Goal: Information Seeking & Learning: Check status

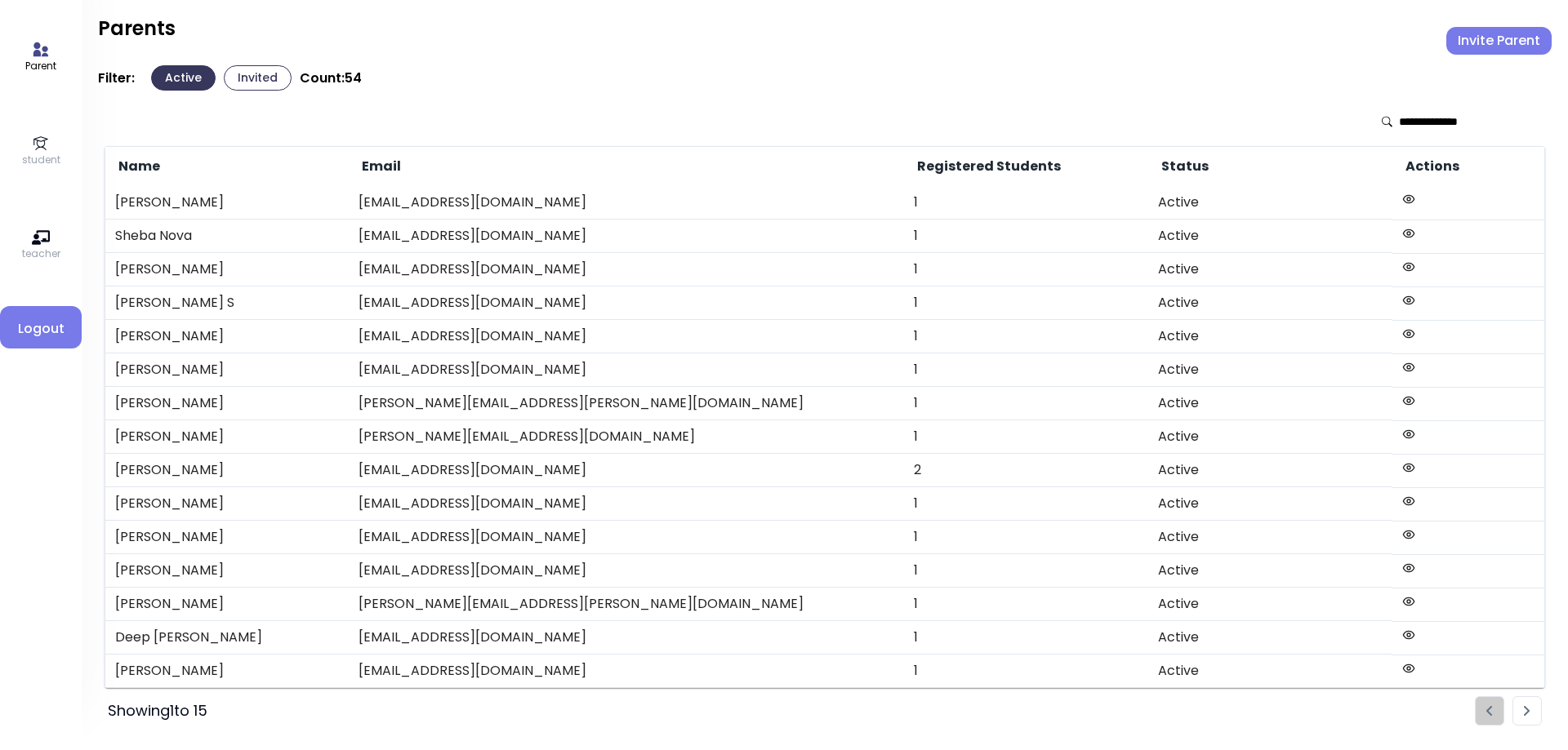
click at [47, 163] on p "student" at bounding box center [41, 160] width 38 height 15
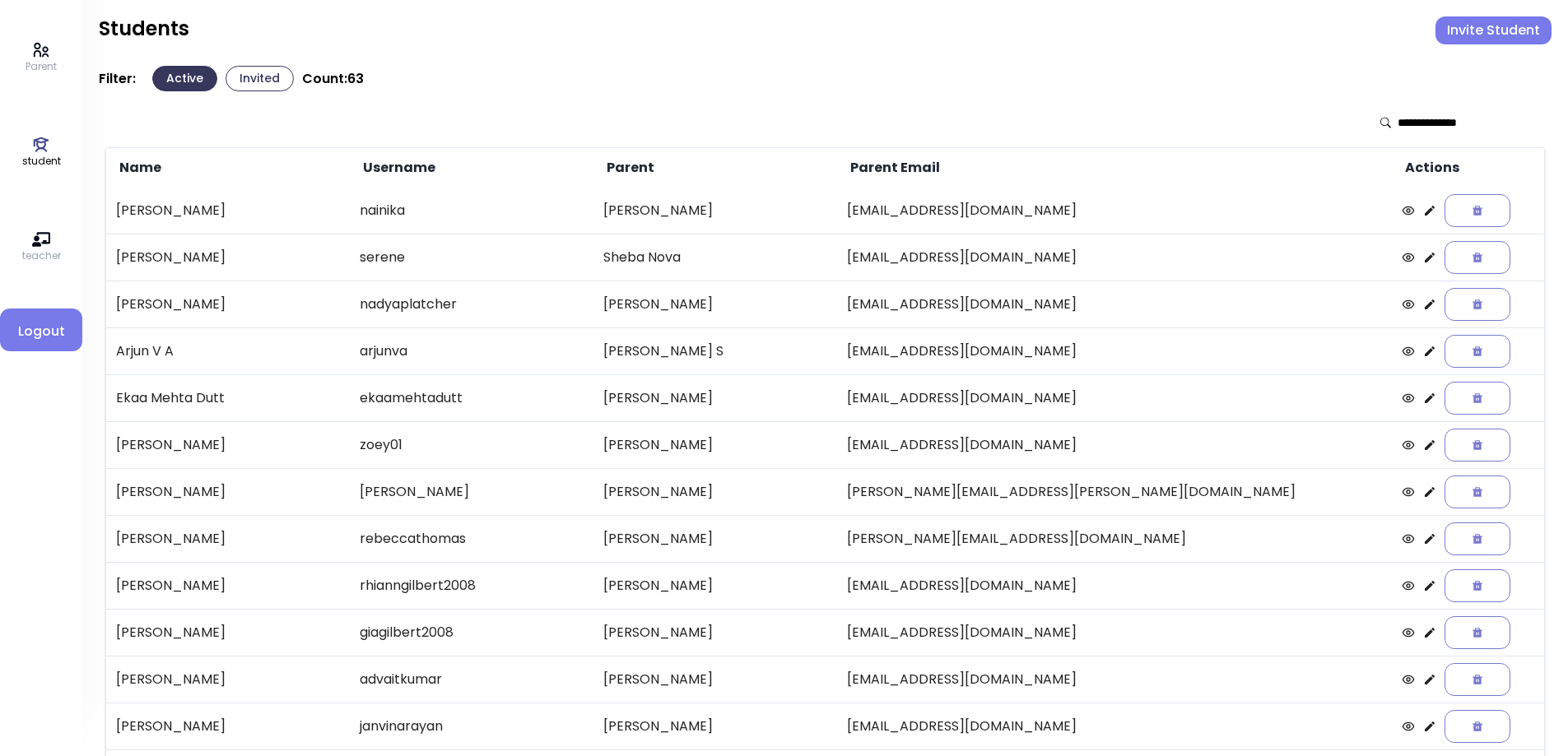
click at [1423, 355] on icon at bounding box center [1429, 352] width 13 height 13
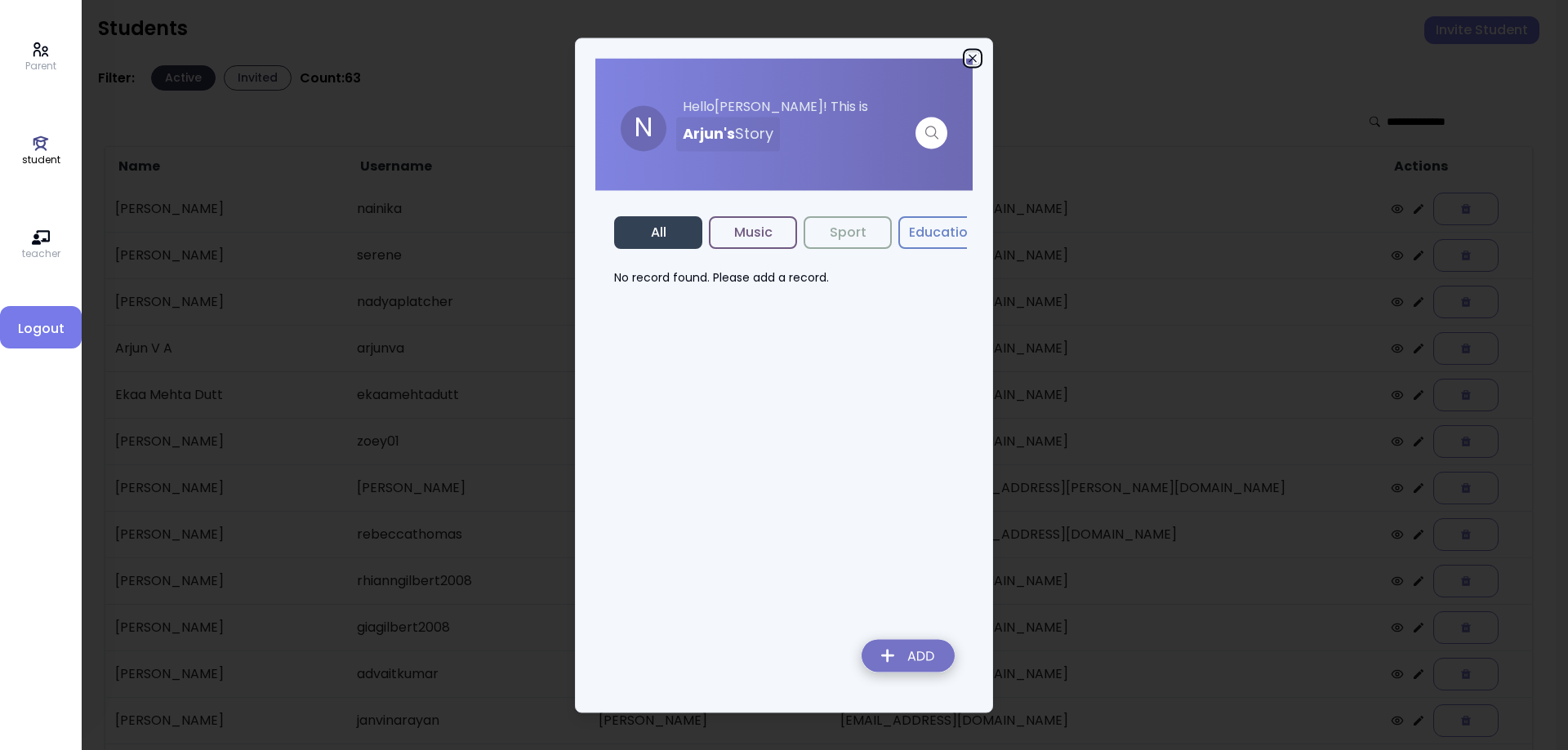
click at [974, 61] on icon "button" at bounding box center [973, 58] width 13 height 13
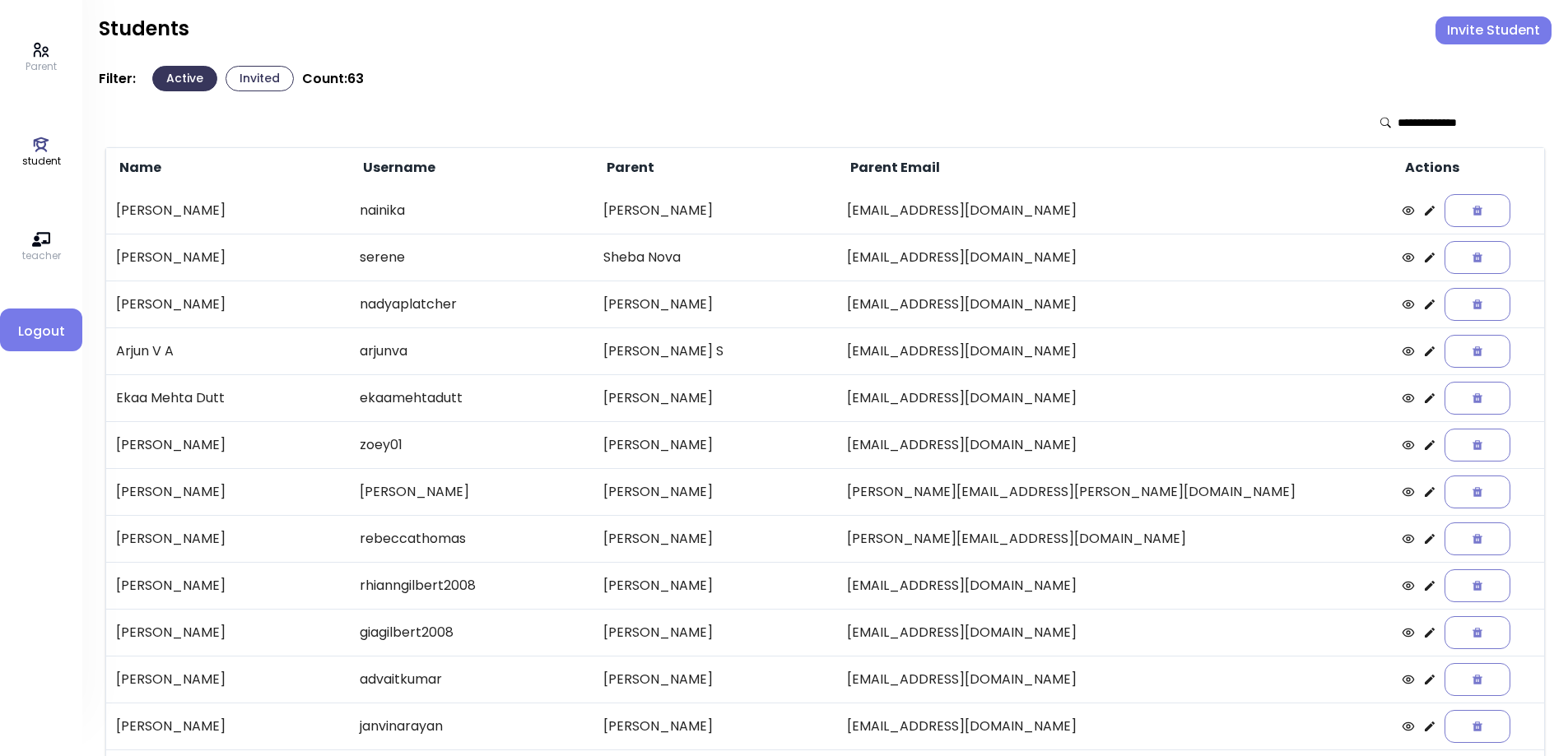
click at [1423, 308] on icon at bounding box center [1429, 304] width 13 height 13
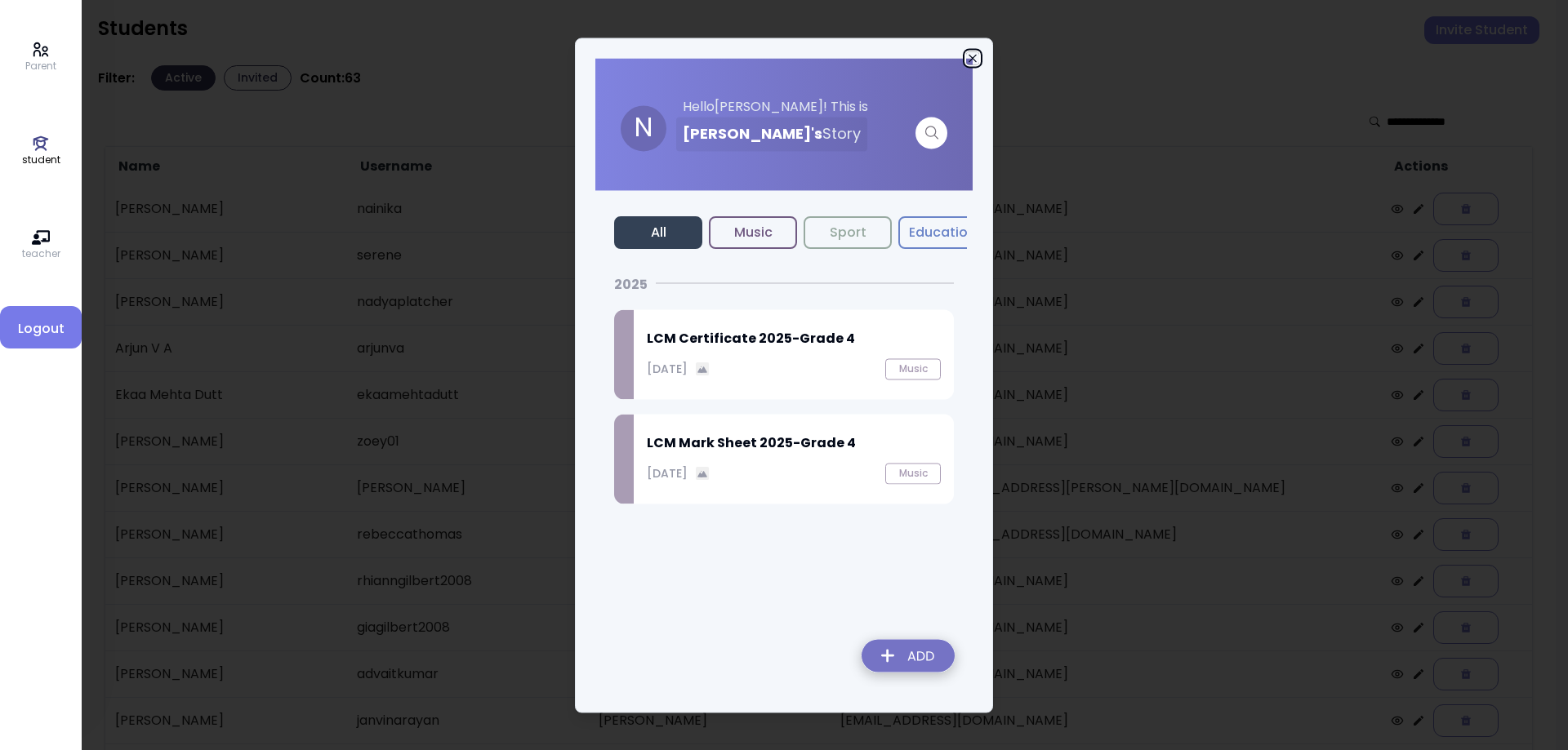
click at [973, 55] on icon "button" at bounding box center [973, 58] width 13 height 13
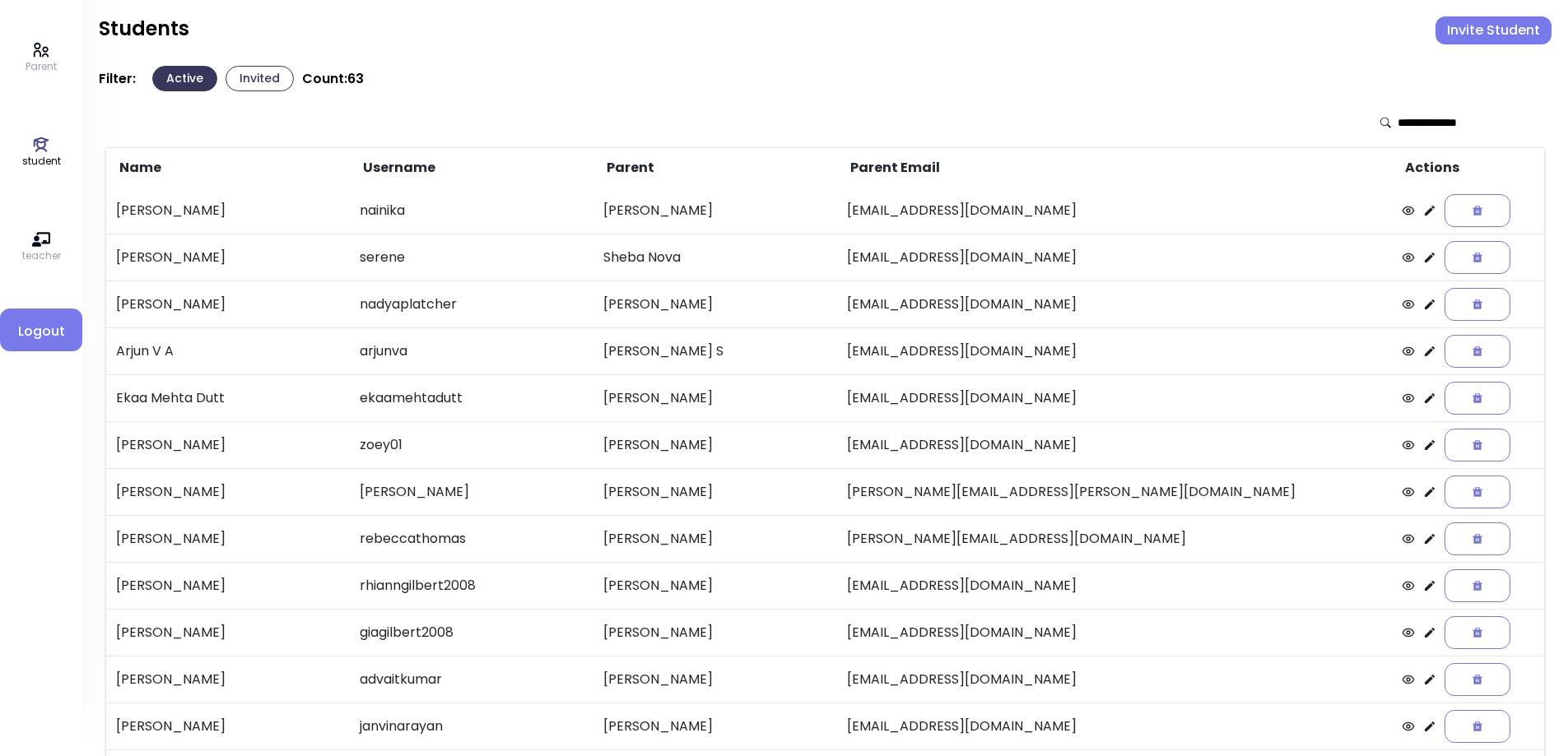
click at [1423, 259] on icon at bounding box center [1429, 257] width 13 height 13
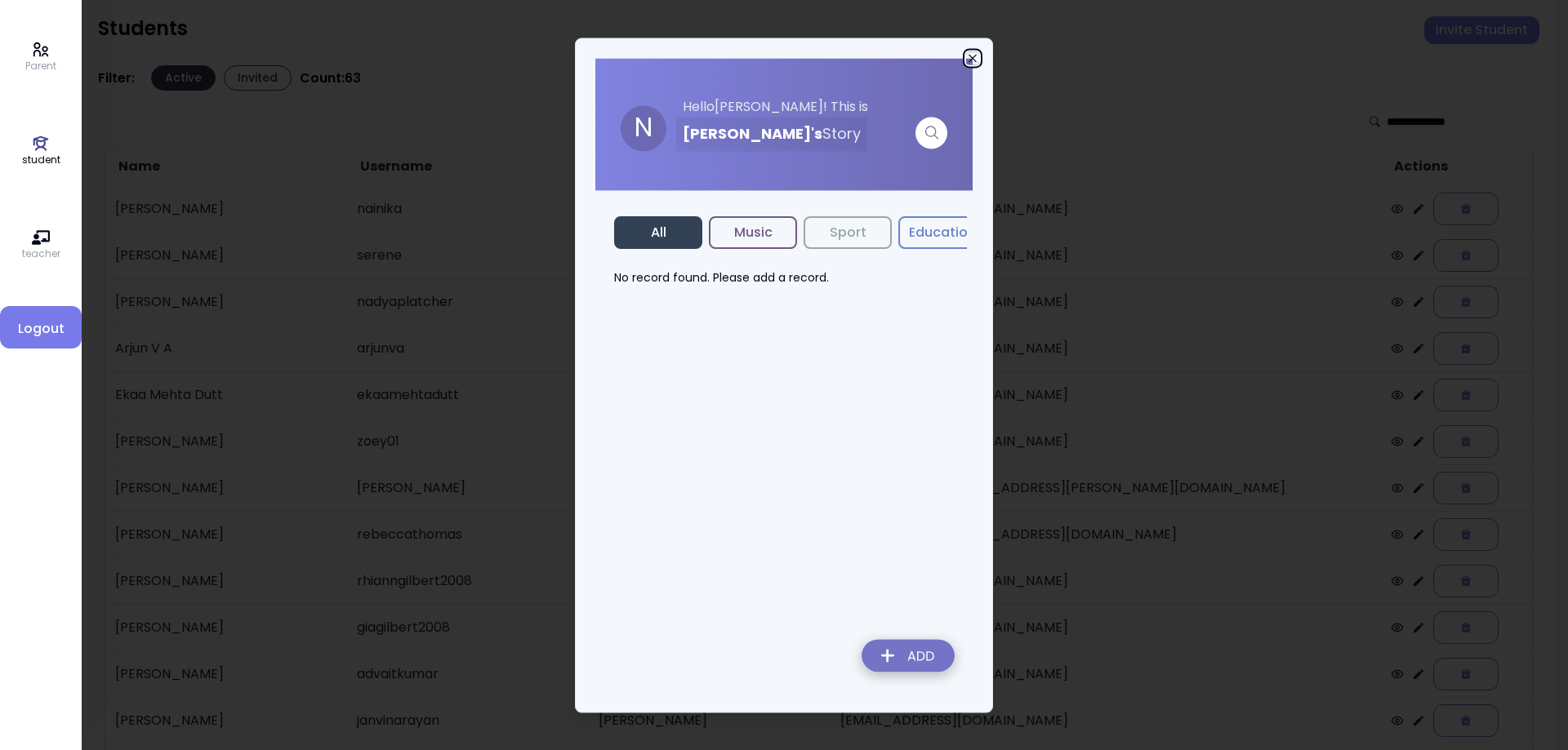
click at [968, 54] on icon "button" at bounding box center [973, 58] width 13 height 13
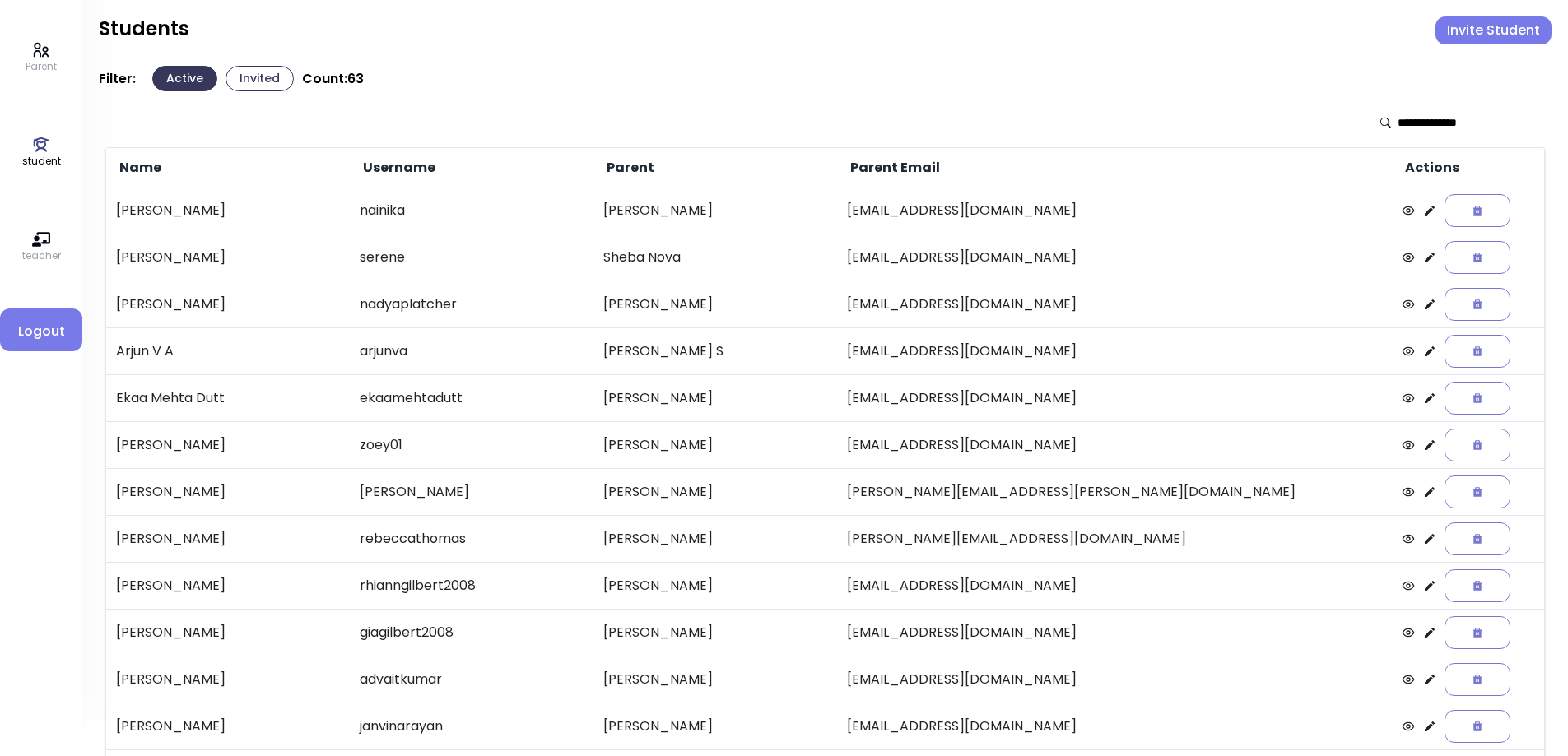
click at [1425, 210] on icon at bounding box center [1429, 210] width 9 height 9
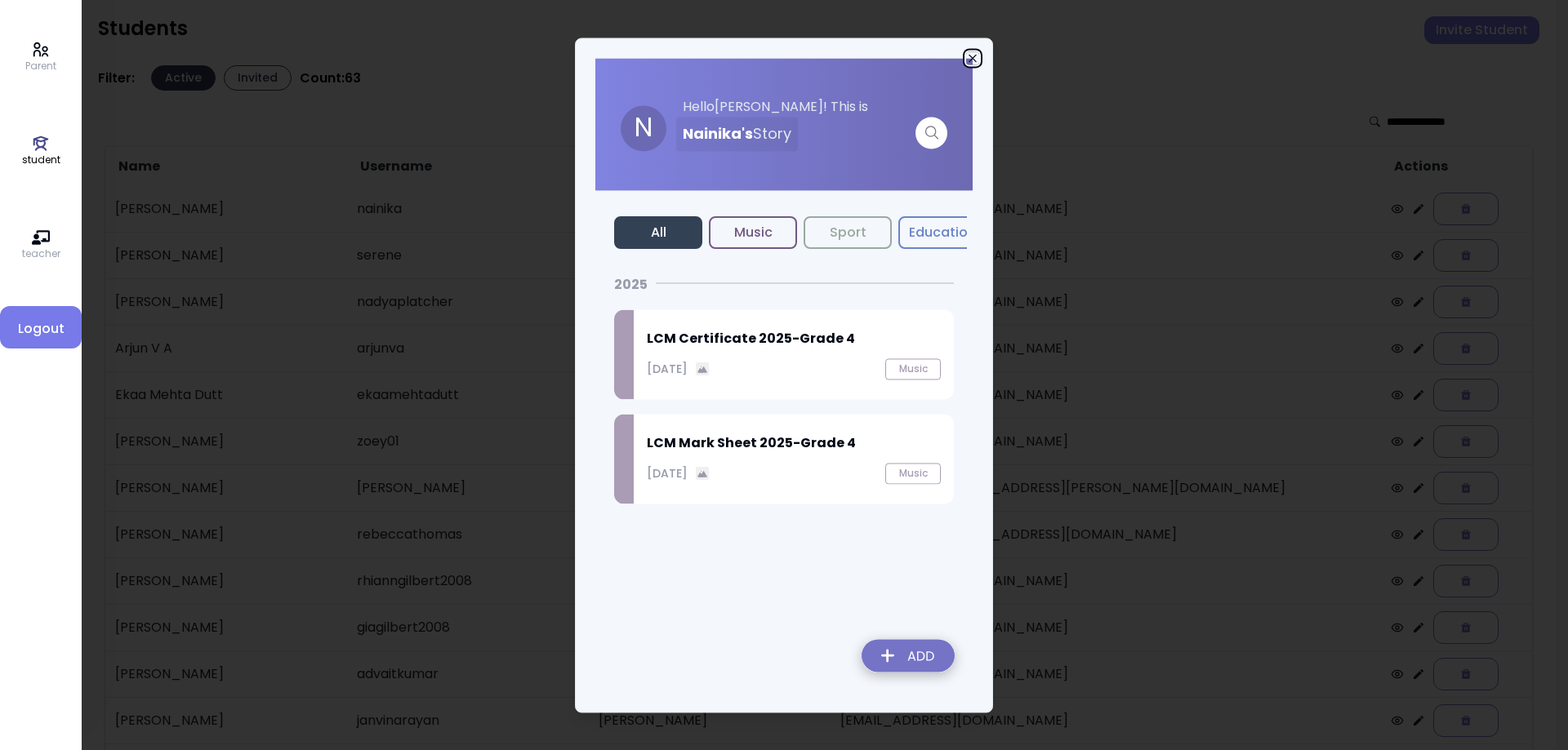
click at [973, 54] on icon "button" at bounding box center [973, 58] width 13 height 13
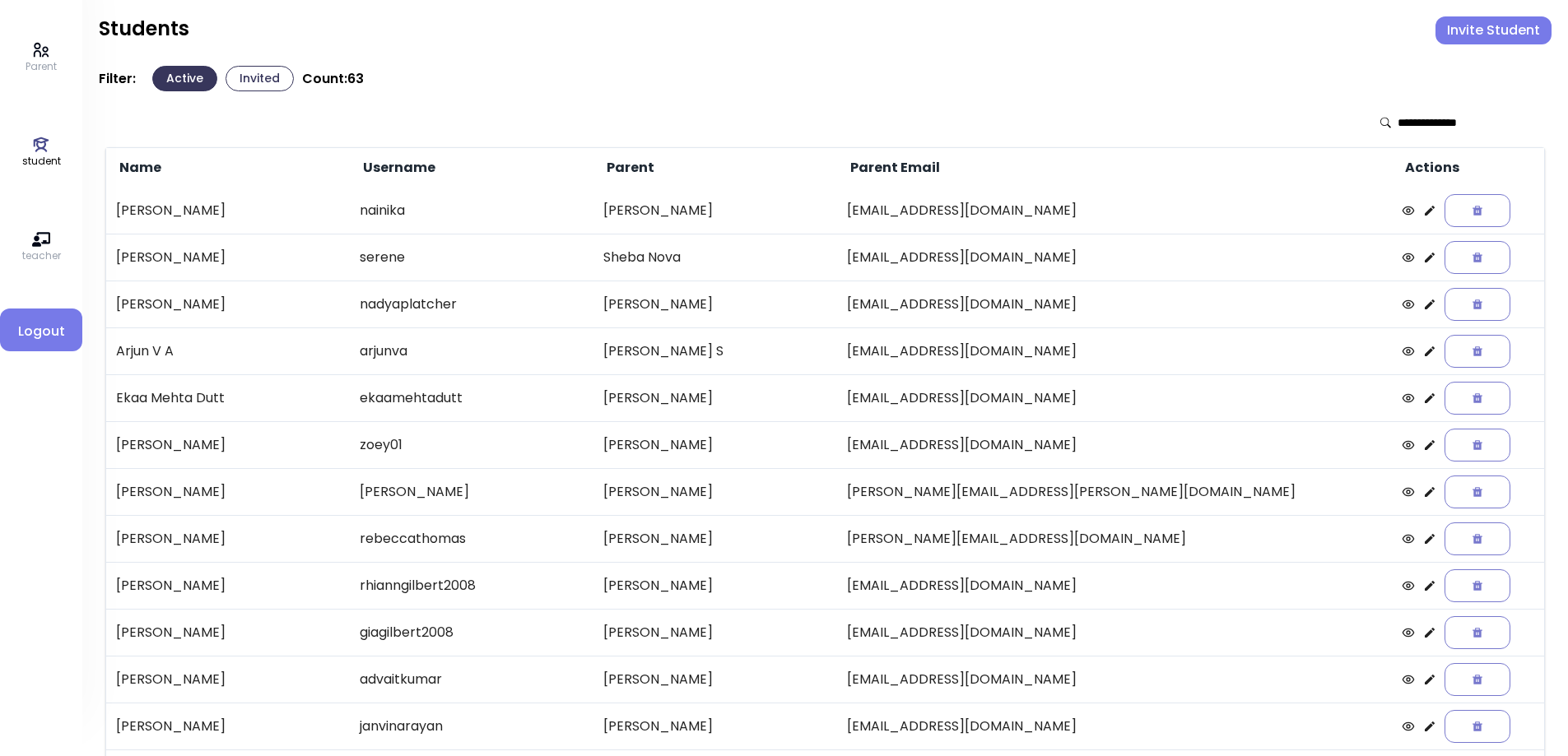
click at [1425, 497] on icon at bounding box center [1429, 492] width 9 height 9
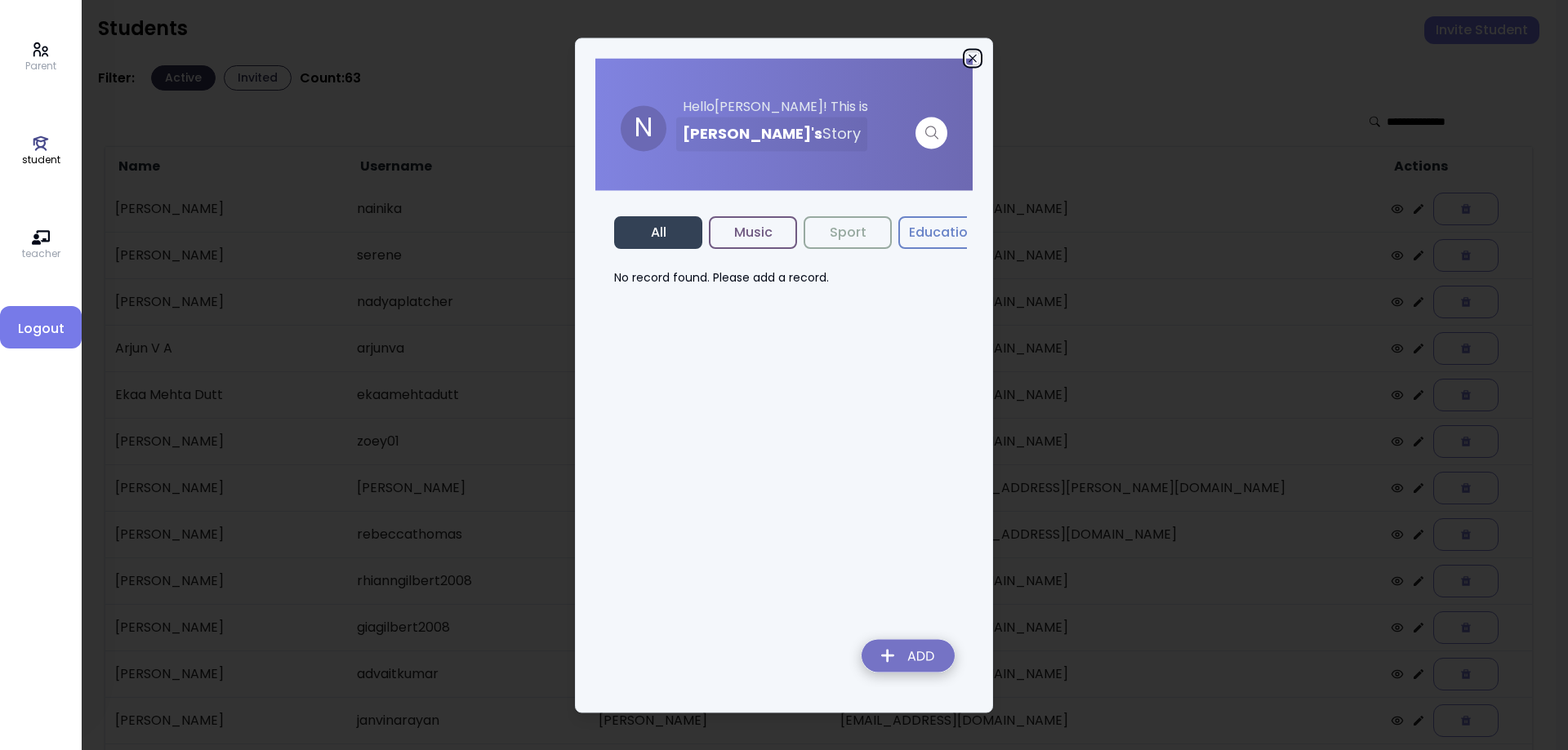
click at [972, 52] on icon "button" at bounding box center [973, 58] width 13 height 13
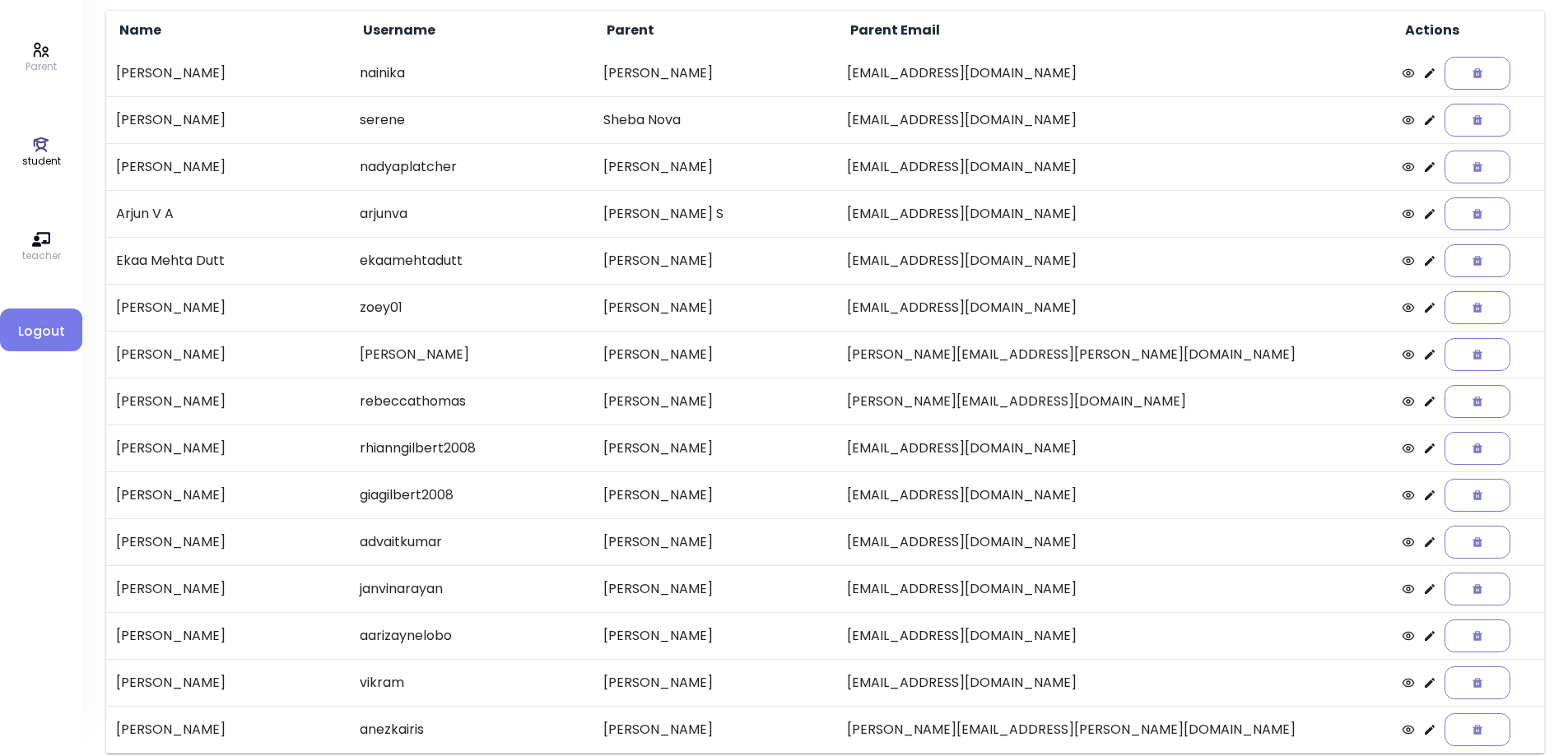
scroll to position [165, 0]
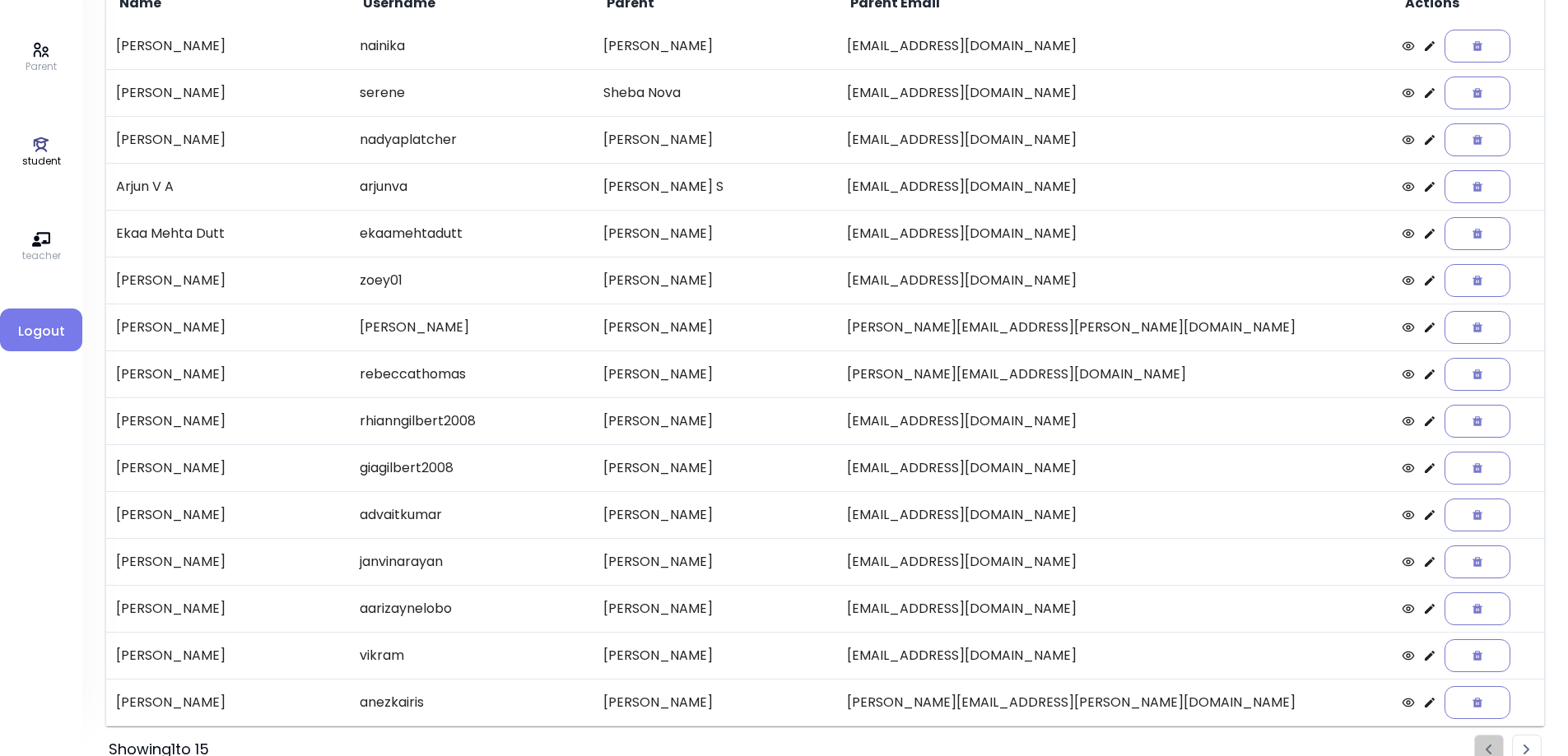
click at [1423, 516] on icon at bounding box center [1429, 516] width 13 height 13
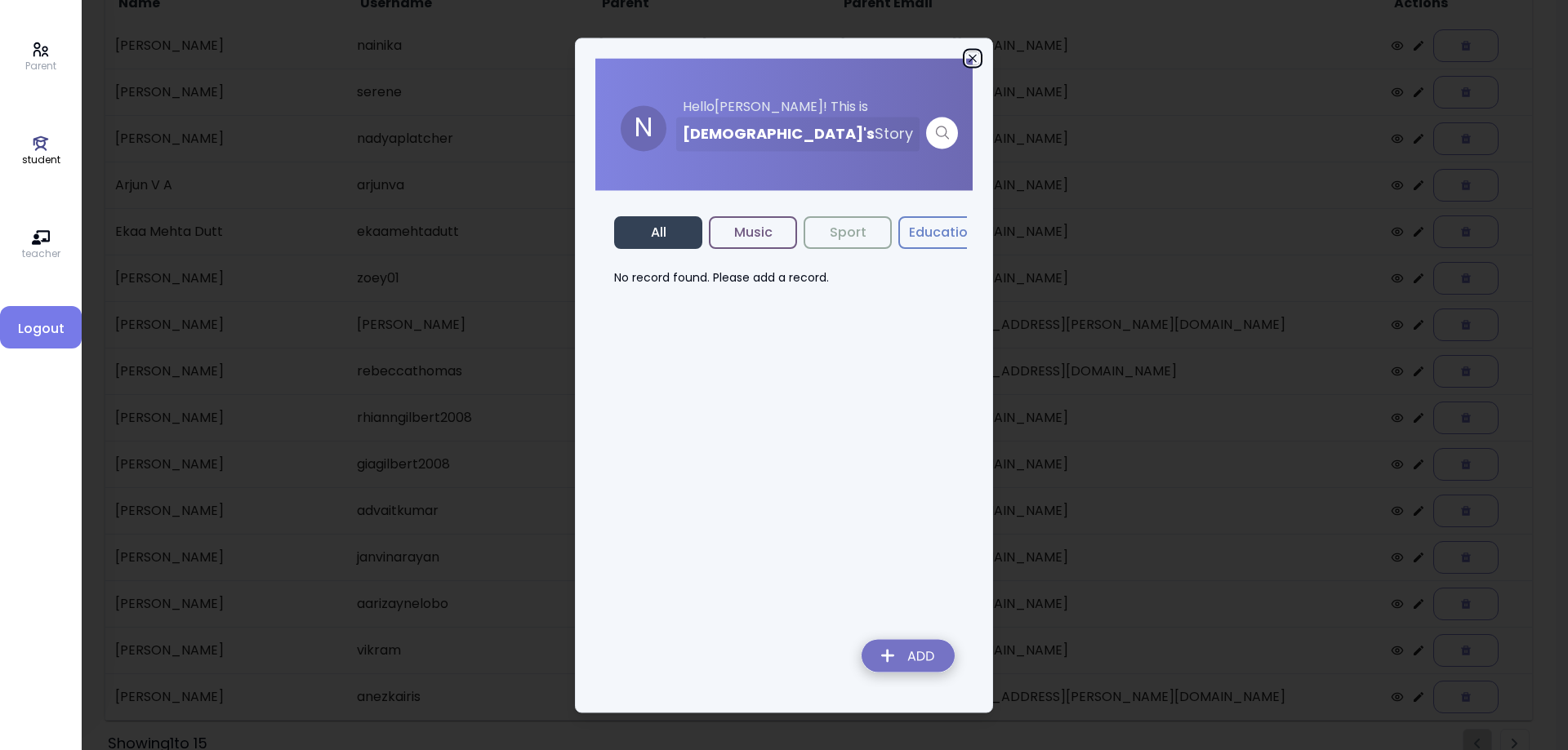
click at [969, 53] on icon "button" at bounding box center [973, 58] width 13 height 13
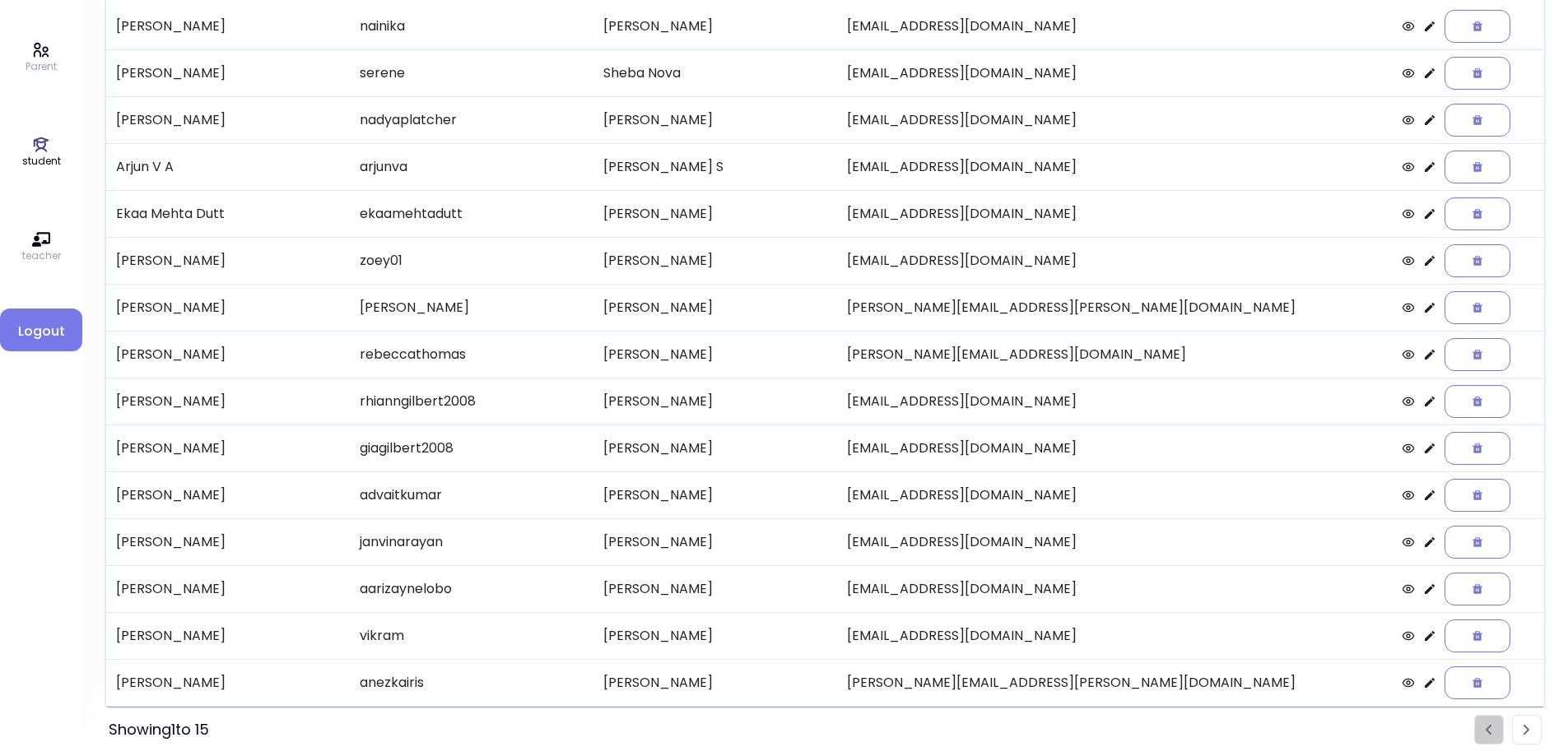
scroll to position [189, 0]
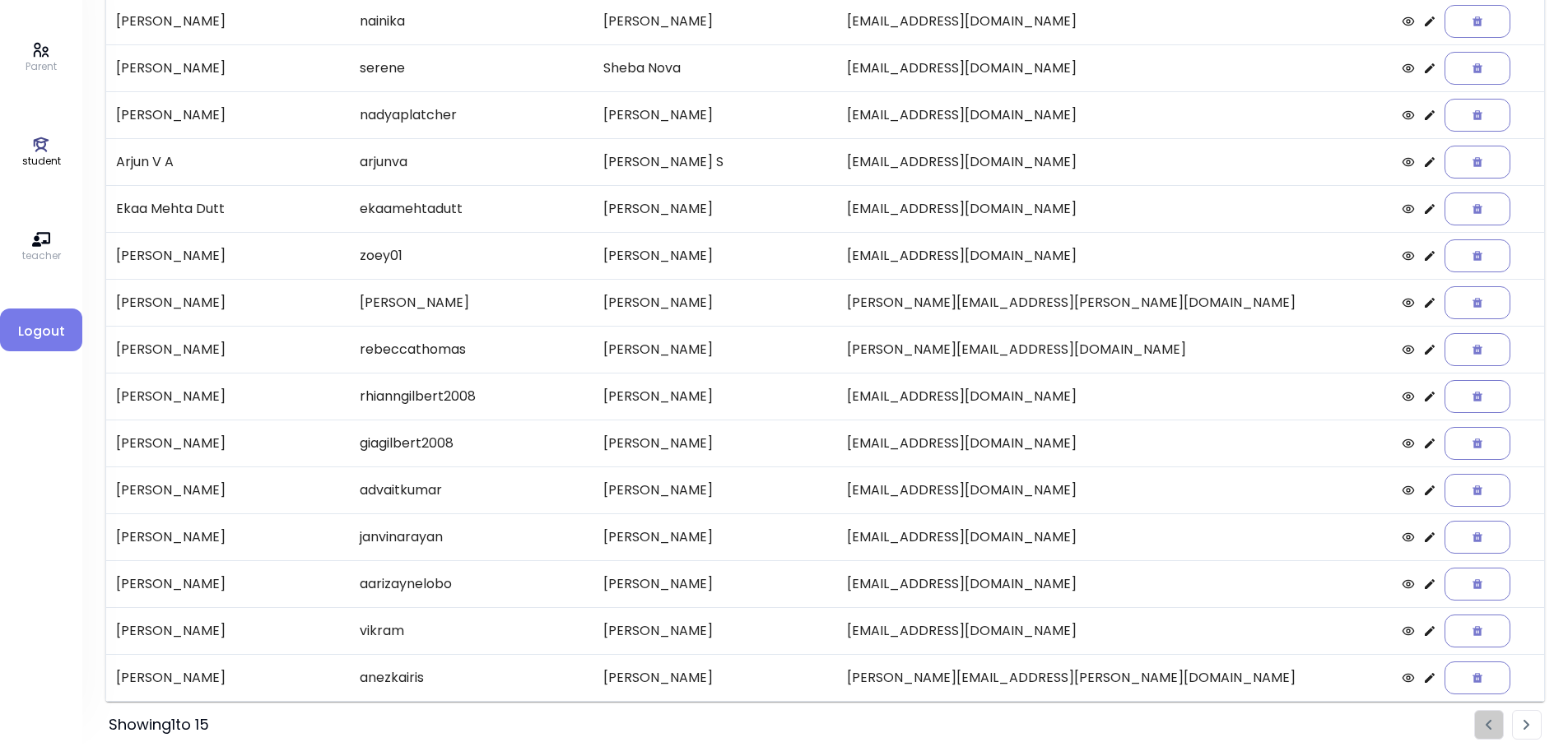
click at [1532, 724] on li "Pagination" at bounding box center [1527, 724] width 29 height 29
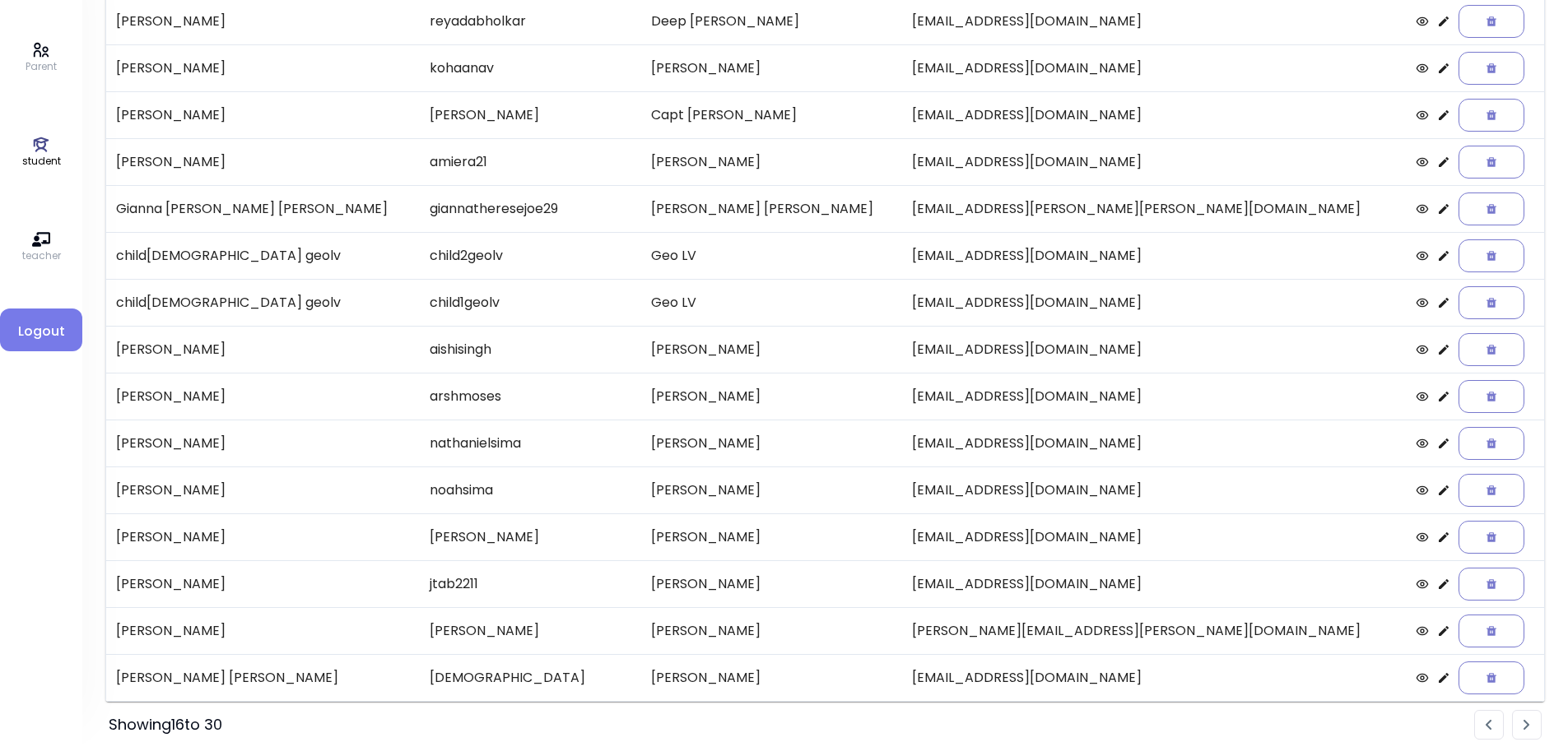
click at [1521, 724] on li "Pagination" at bounding box center [1527, 724] width 29 height 29
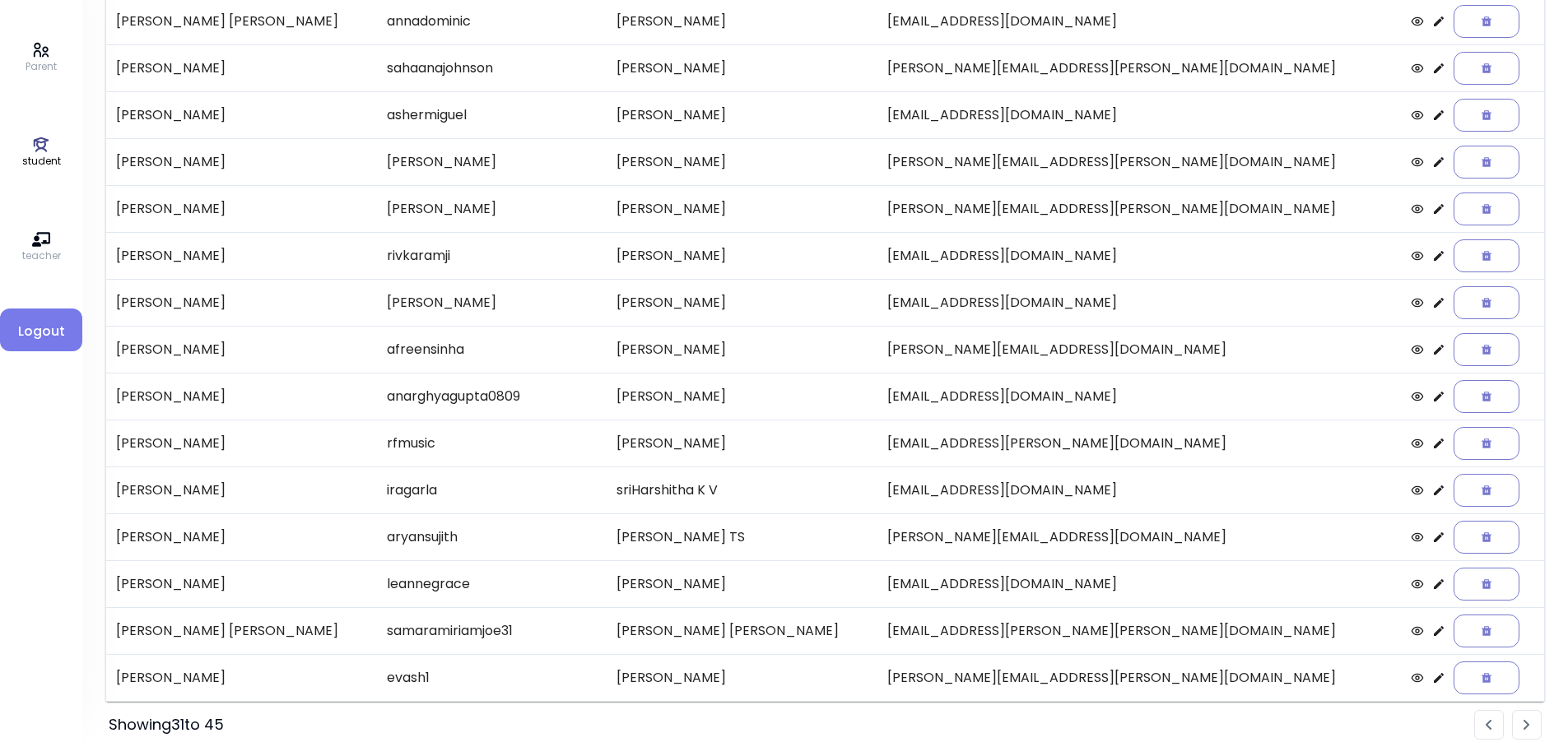
click at [1530, 727] on li "Pagination" at bounding box center [1527, 724] width 29 height 29
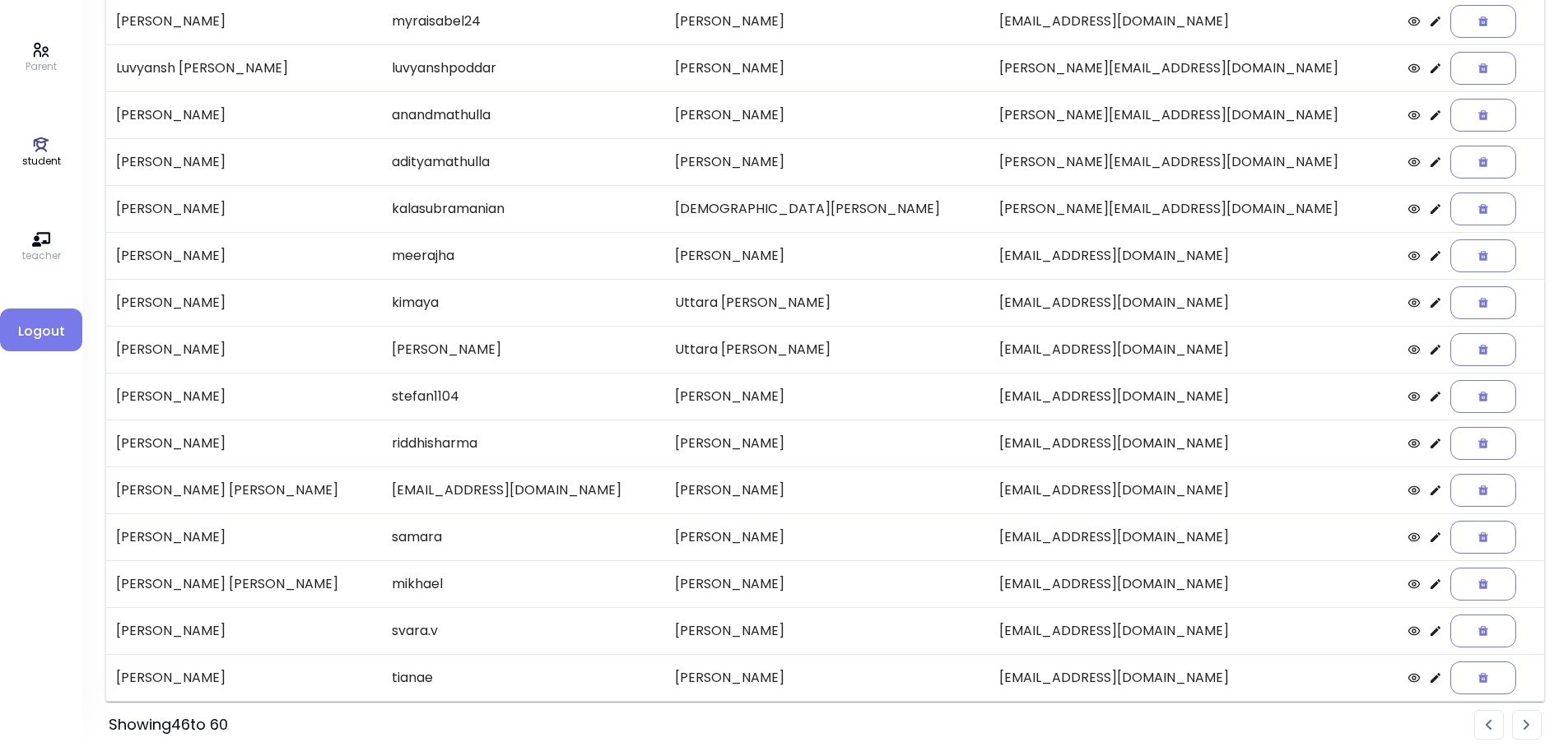
click at [1527, 734] on li "Pagination" at bounding box center [1527, 724] width 29 height 29
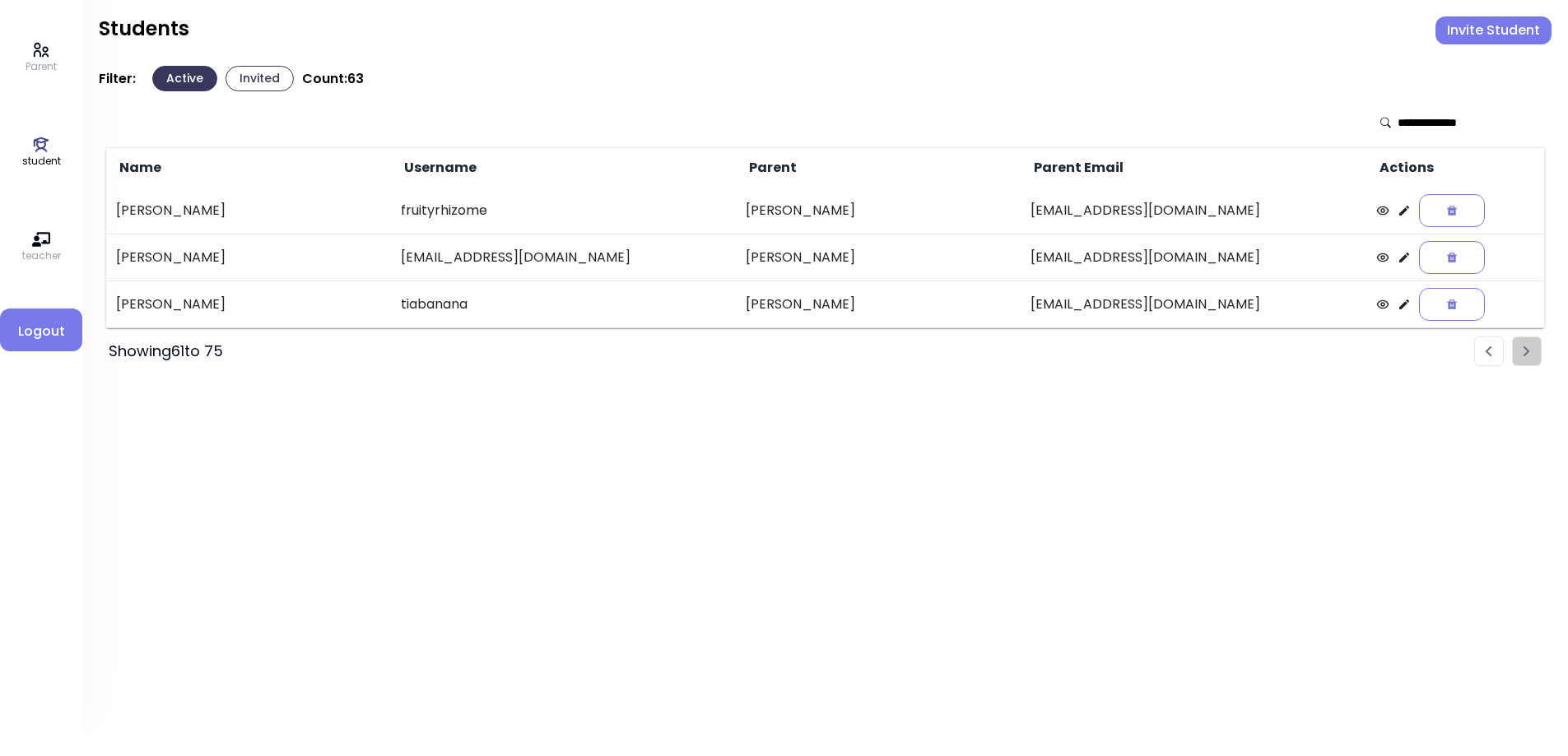
scroll to position [0, 0]
click at [1410, 214] on icon at bounding box center [1414, 210] width 9 height 9
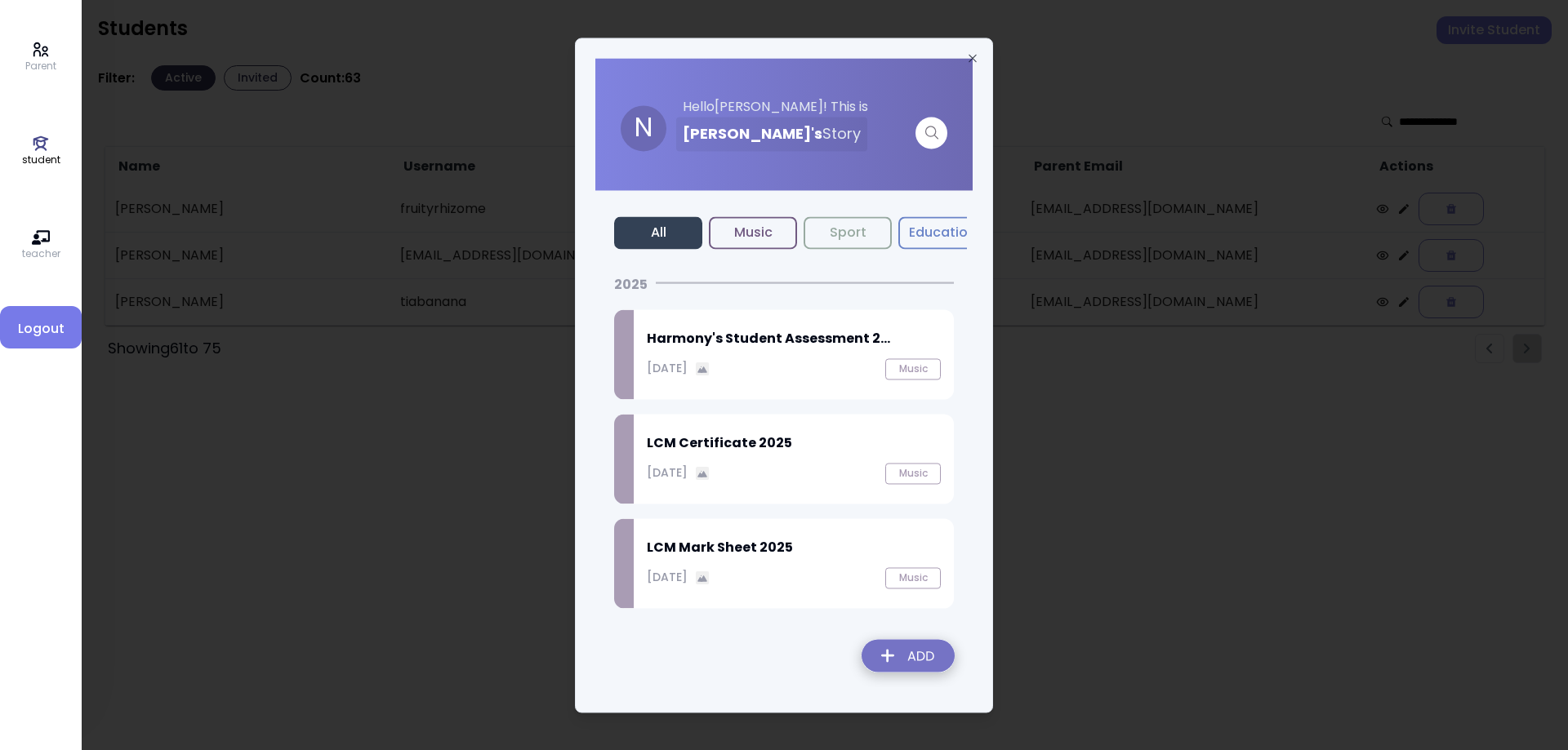
click at [688, 571] on p "[DATE]" at bounding box center [667, 577] width 41 height 17
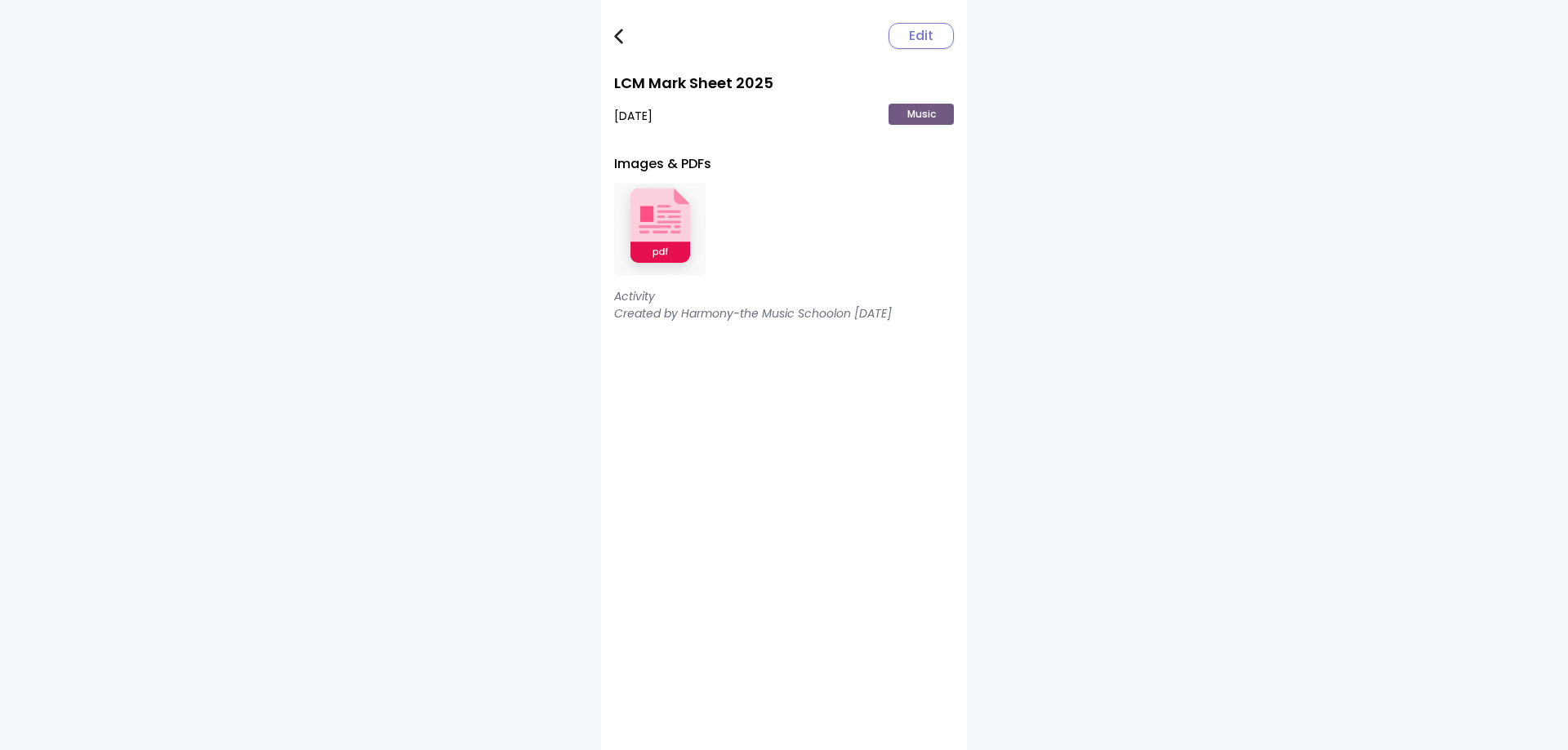
click at [683, 241] on img at bounding box center [660, 230] width 92 height 107
click at [616, 36] on img at bounding box center [618, 36] width 9 height 16
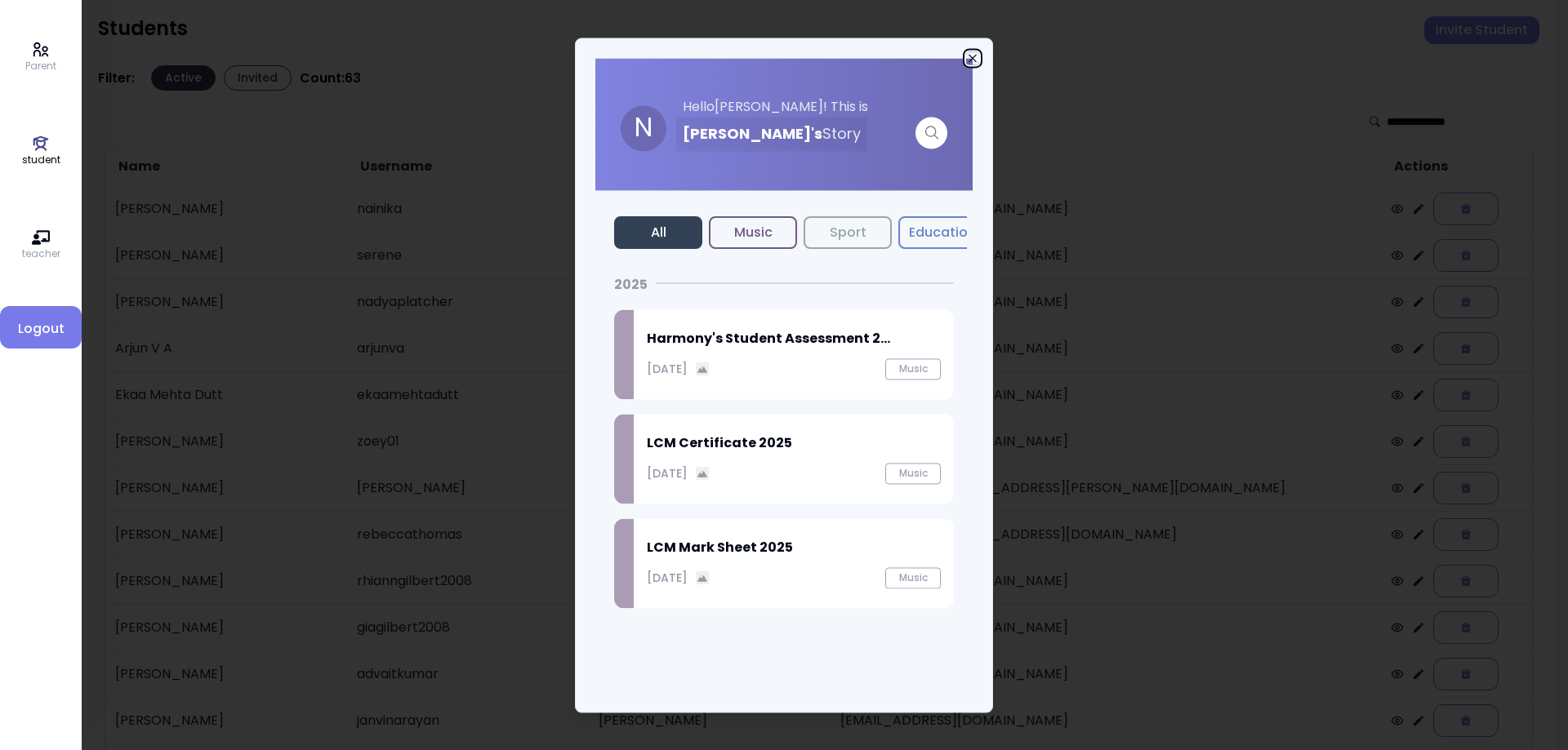
click at [973, 59] on icon "button" at bounding box center [973, 58] width 13 height 13
